Goal: Task Accomplishment & Management: Manage account settings

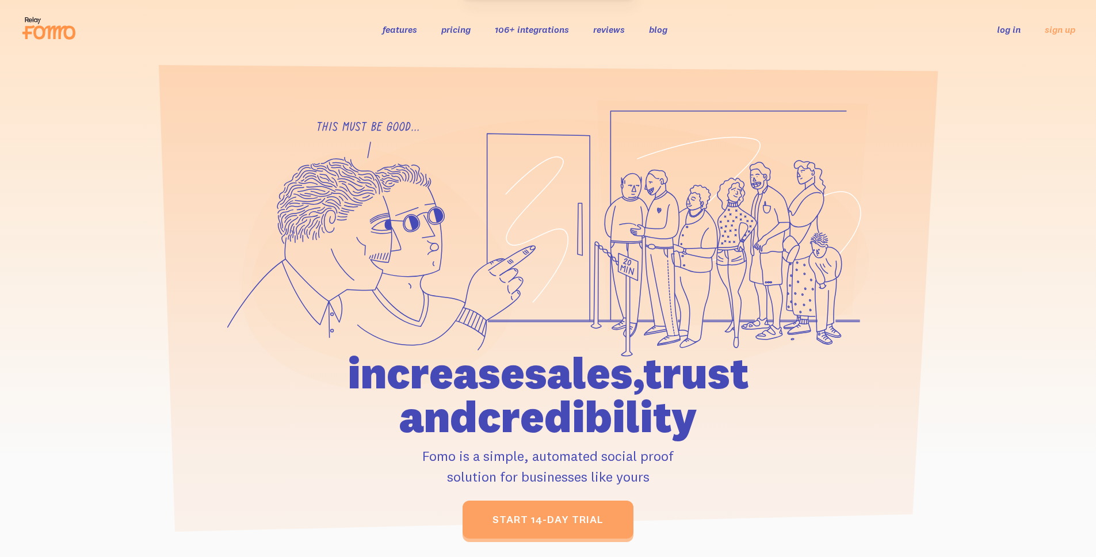
click at [1012, 31] on link "log in" at bounding box center [1009, 30] width 24 height 12
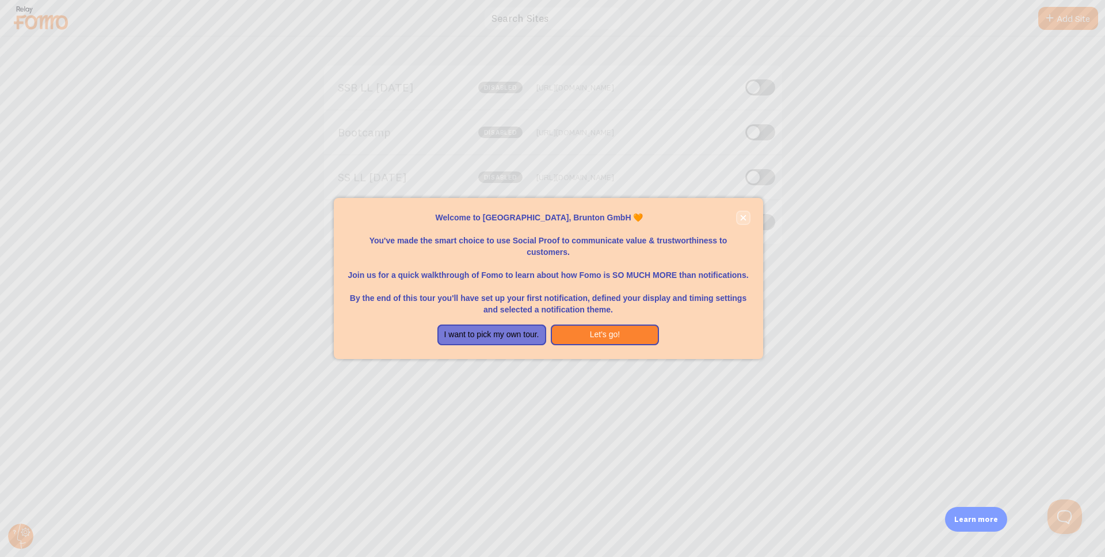
click at [746, 216] on icon "close," at bounding box center [743, 218] width 6 height 6
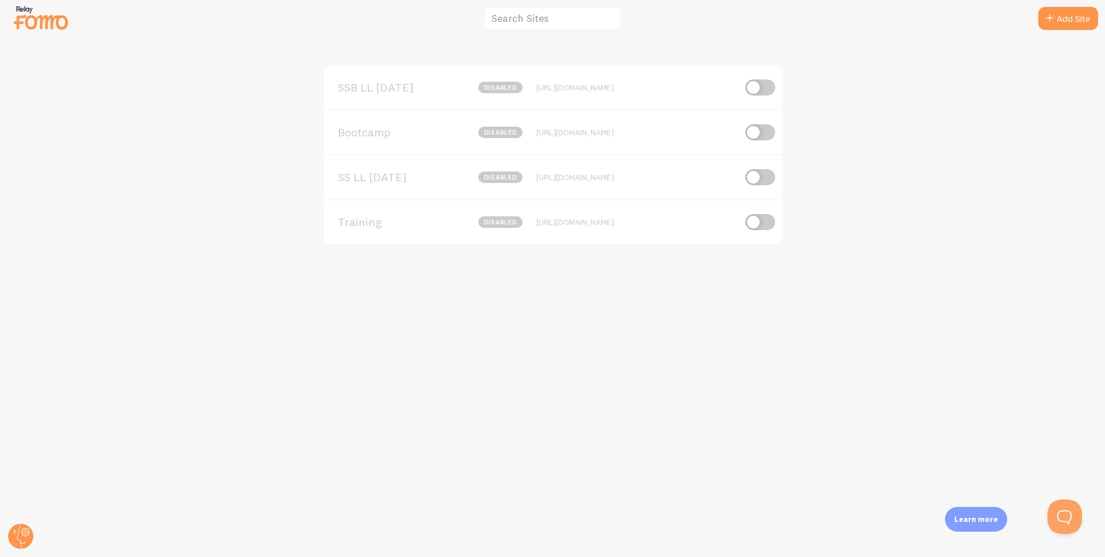
click at [767, 131] on input "checkbox" at bounding box center [760, 132] width 30 height 16
checkbox input "true"
click at [354, 134] on span "Bootcamp" at bounding box center [384, 132] width 93 height 10
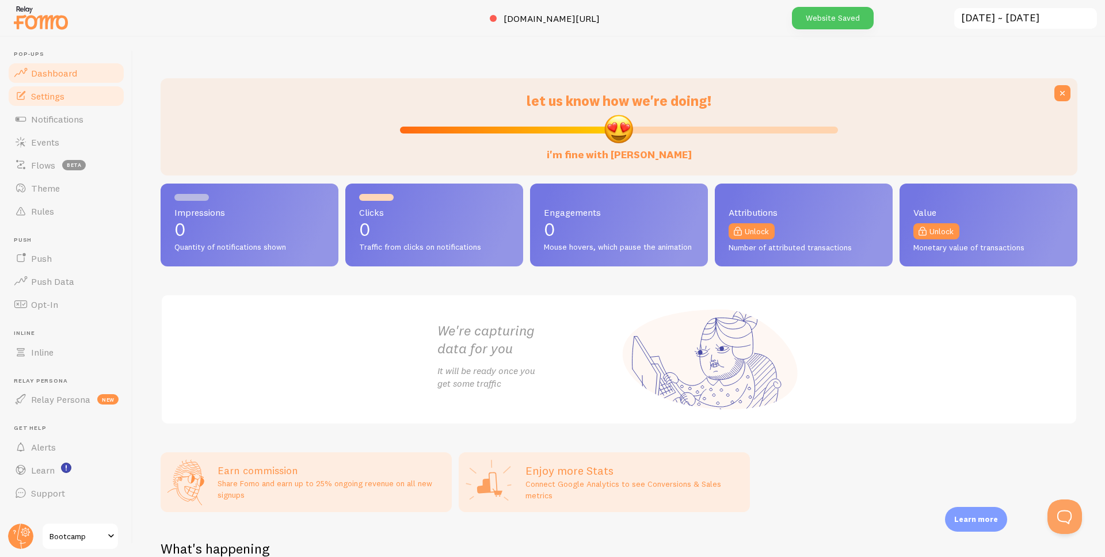
click at [55, 91] on span "Settings" at bounding box center [47, 96] width 33 height 12
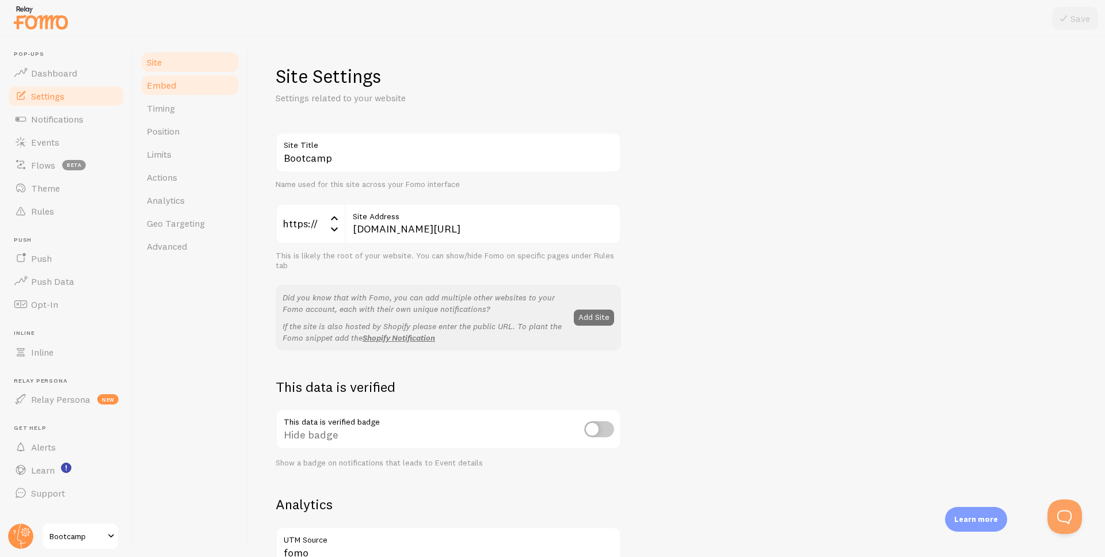
click at [179, 78] on link "Embed" at bounding box center [190, 85] width 101 height 23
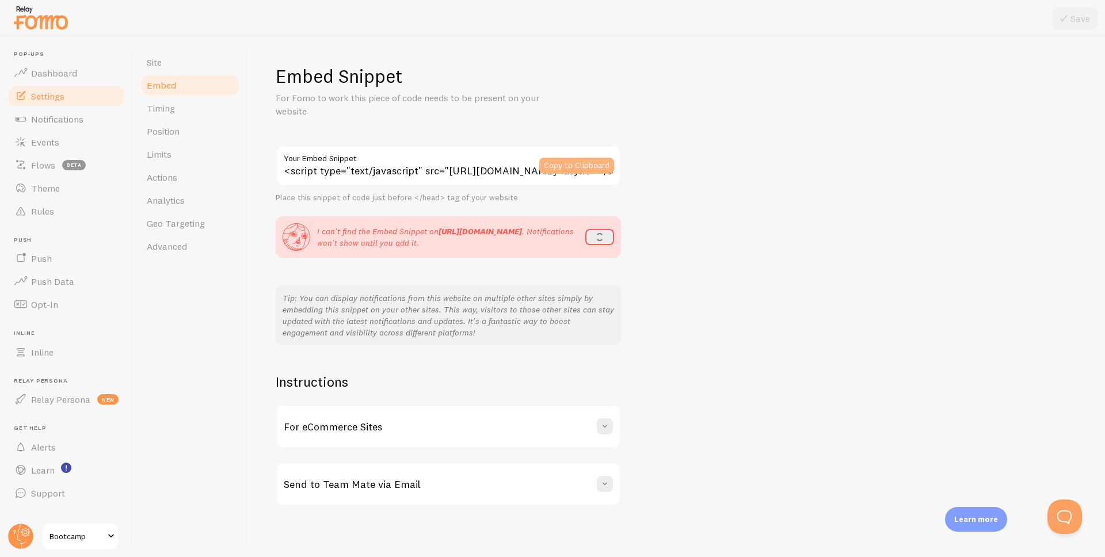
click at [592, 167] on button "Copy to Clipboard" at bounding box center [576, 166] width 75 height 16
click at [62, 124] on span "Notifications" at bounding box center [57, 119] width 52 height 12
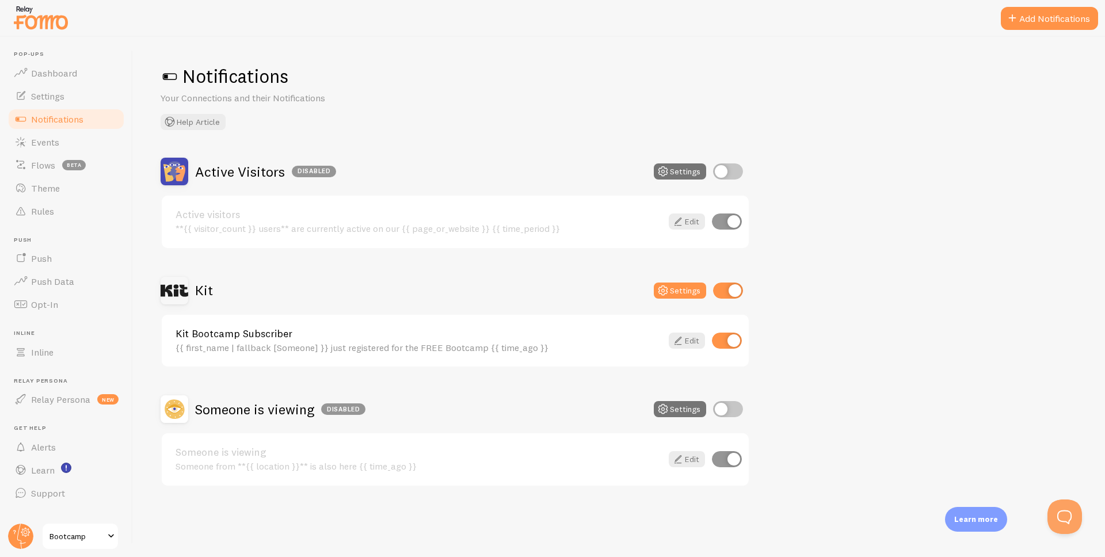
click at [801, 339] on div "Active Visitors Disabled Settings Active visitors **{{ visitor_count }} users**…" at bounding box center [619, 322] width 917 height 329
click at [685, 338] on link "Edit" at bounding box center [687, 341] width 36 height 16
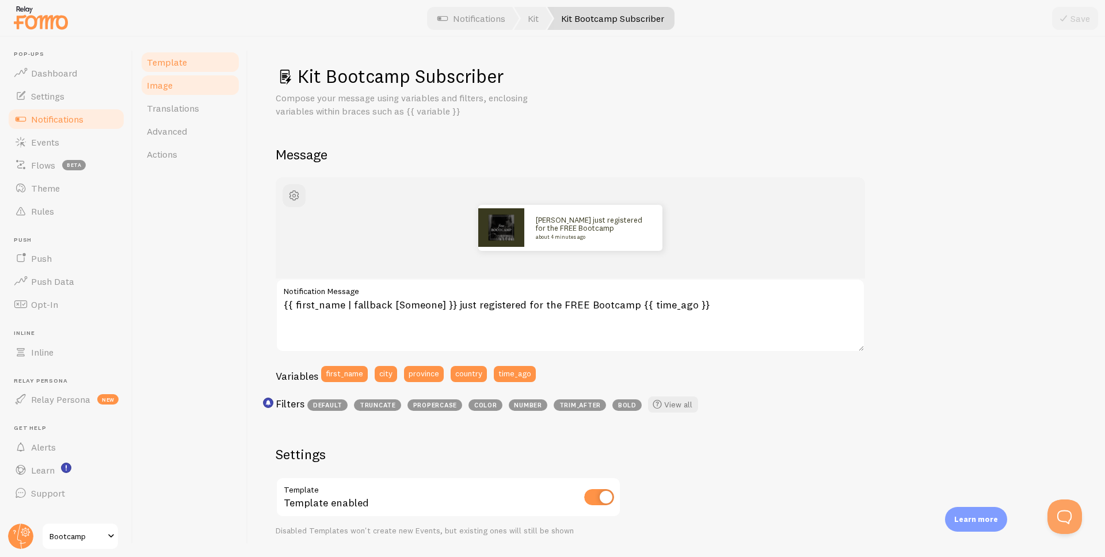
click at [180, 79] on link "Image" at bounding box center [190, 85] width 101 height 23
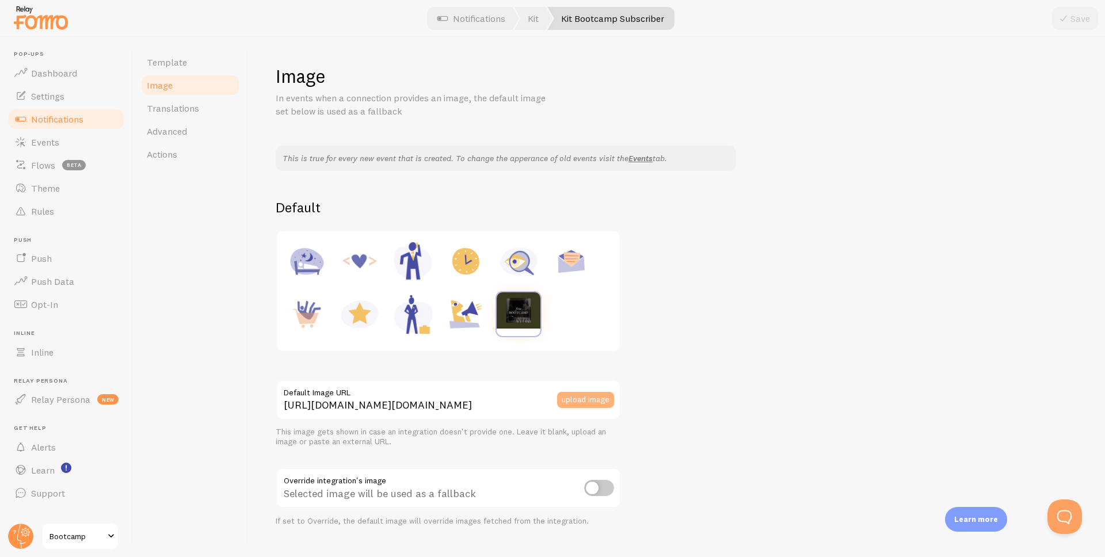
click at [580, 400] on button "upload image" at bounding box center [585, 400] width 57 height 16
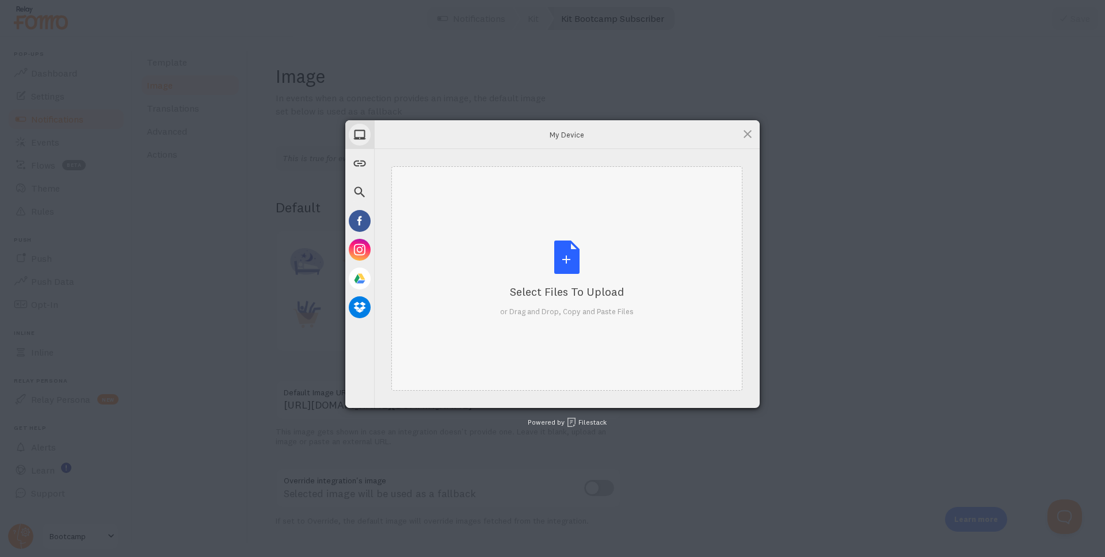
click at [550, 266] on div "Select Files to Upload or Drag and Drop, Copy and Paste Files" at bounding box center [567, 279] width 134 height 77
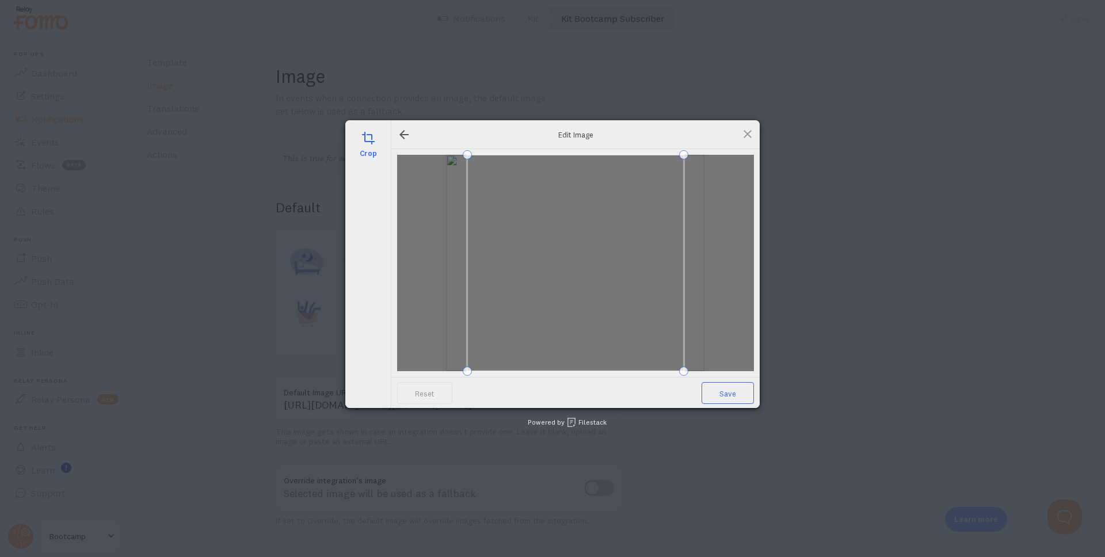
click at [733, 397] on span "Save" at bounding box center [728, 393] width 52 height 22
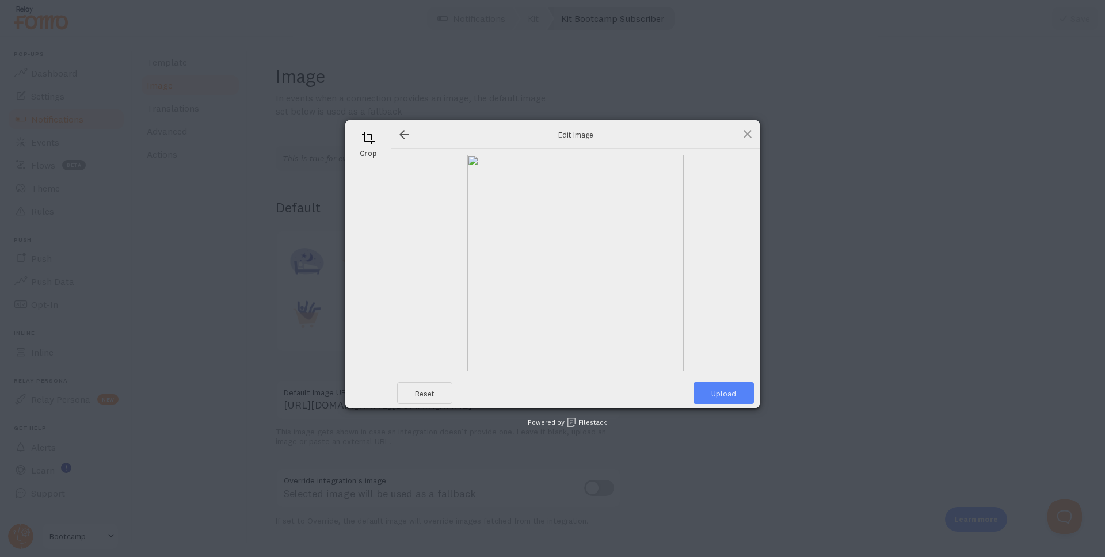
click at [728, 395] on span "Upload" at bounding box center [724, 393] width 60 height 22
type input "[URL][DOMAIN_NAME][DOMAIN_NAME]"
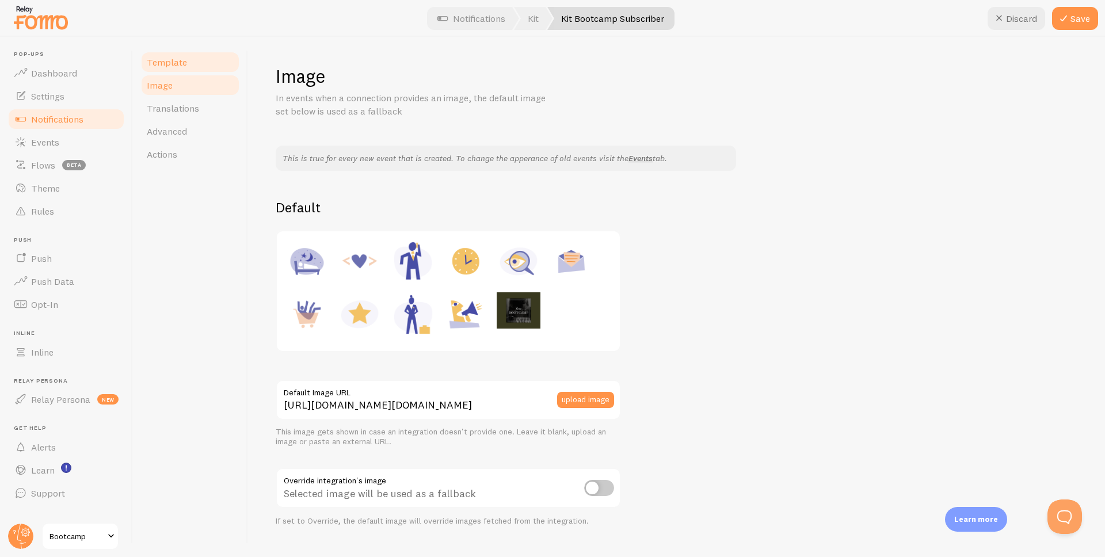
click at [167, 58] on span "Template" at bounding box center [167, 62] width 40 height 12
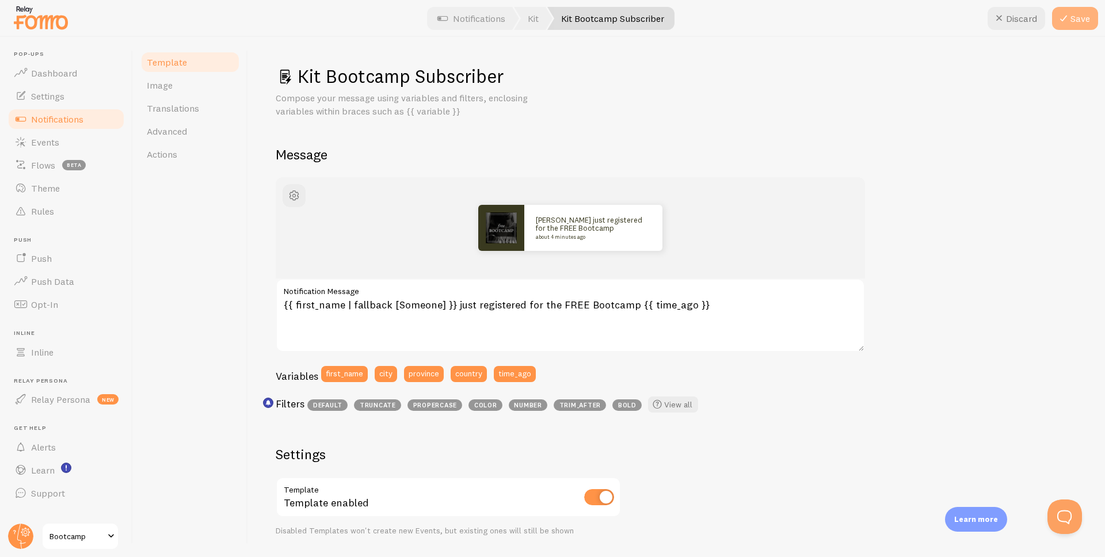
click at [1090, 11] on button "Save" at bounding box center [1075, 18] width 46 height 23
